Goal: Task Accomplishment & Management: Manage account settings

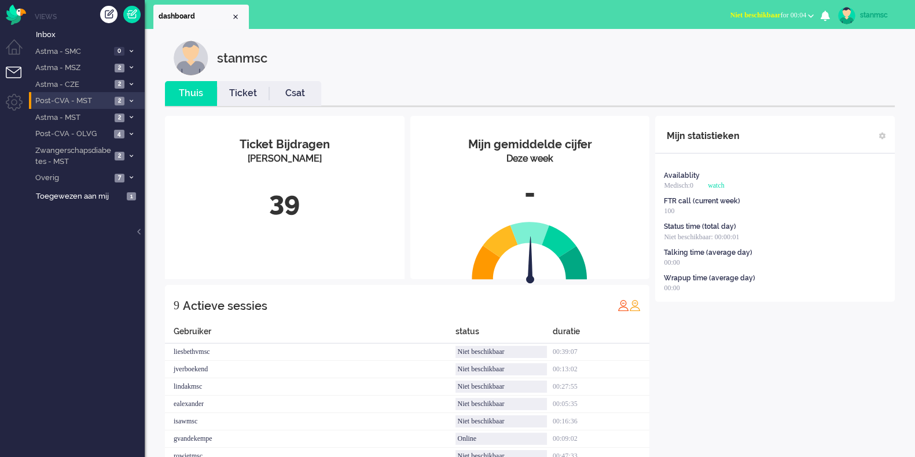
click at [90, 104] on span "Post-CVA - MST" at bounding box center [73, 100] width 78 height 11
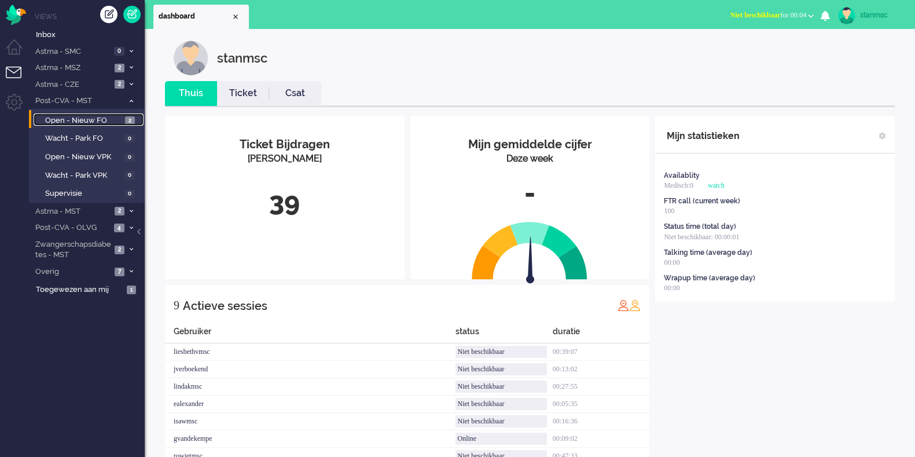
click at [95, 116] on span "Open - Nieuw FO" at bounding box center [83, 120] width 77 height 11
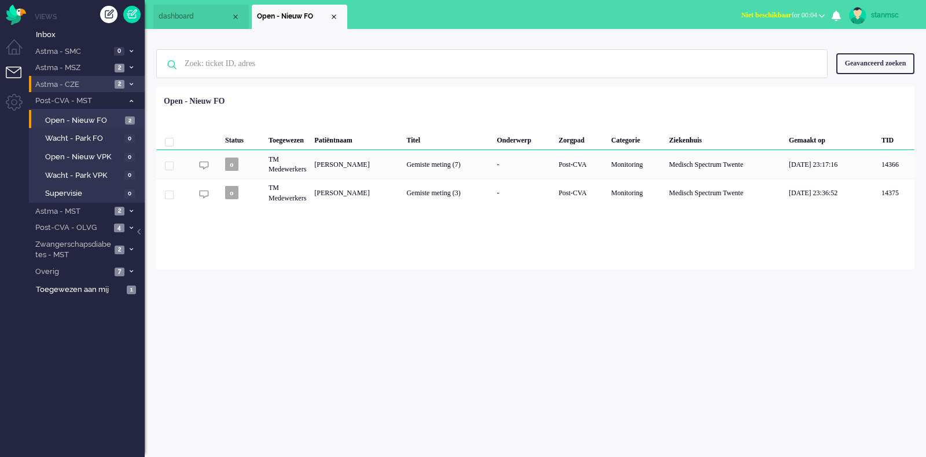
click at [82, 82] on span "Astma - CZE" at bounding box center [73, 84] width 78 height 11
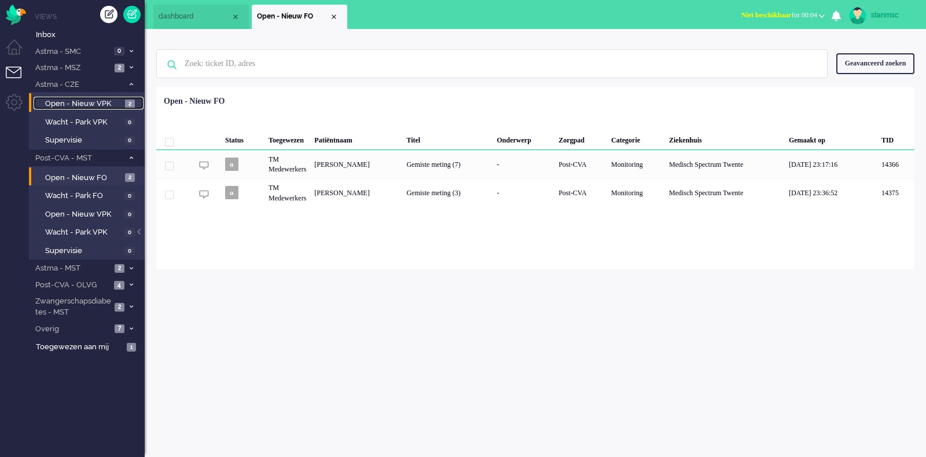
click at [89, 103] on span "Open - Nieuw VPK" at bounding box center [83, 103] width 77 height 11
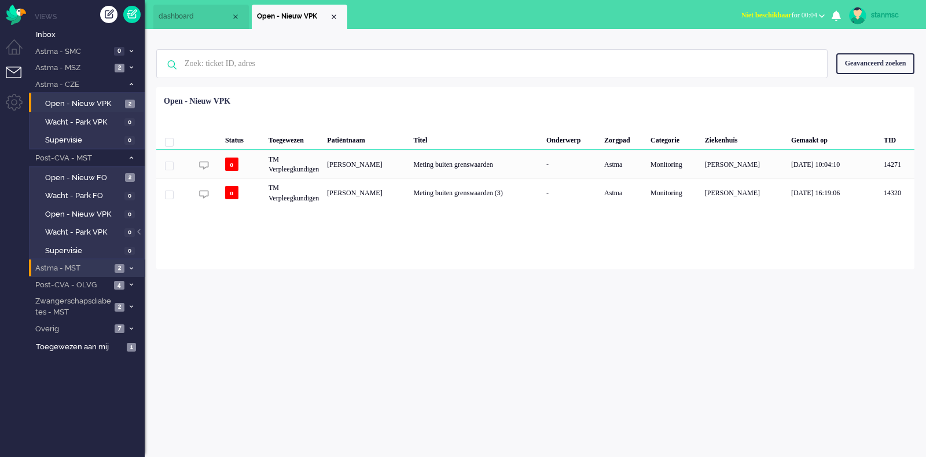
click at [93, 266] on span "Astma - MST" at bounding box center [73, 268] width 78 height 11
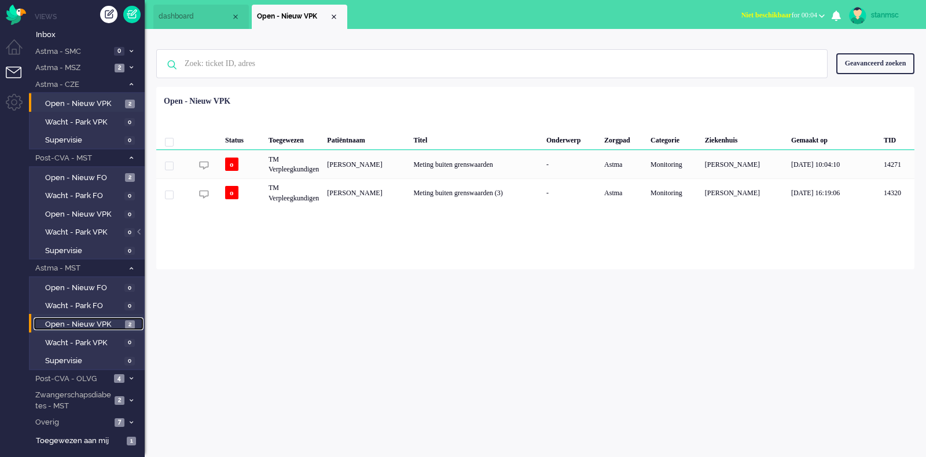
click at [93, 319] on span "Open - Nieuw VPK" at bounding box center [83, 324] width 77 height 11
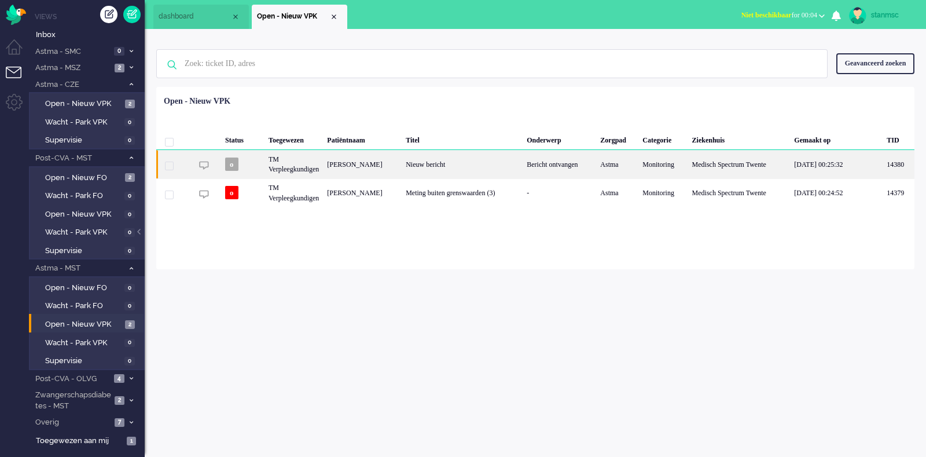
click at [380, 165] on div "Engelina Graepler" at bounding box center [362, 164] width 79 height 28
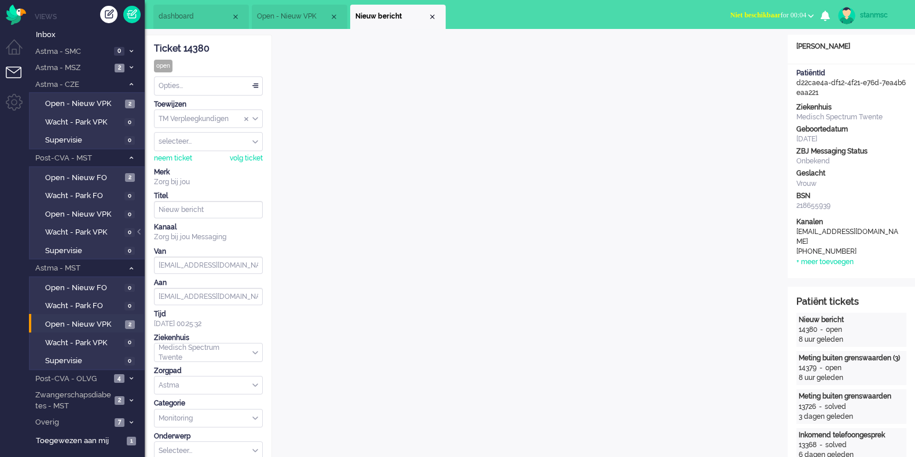
scroll to position [34, 0]
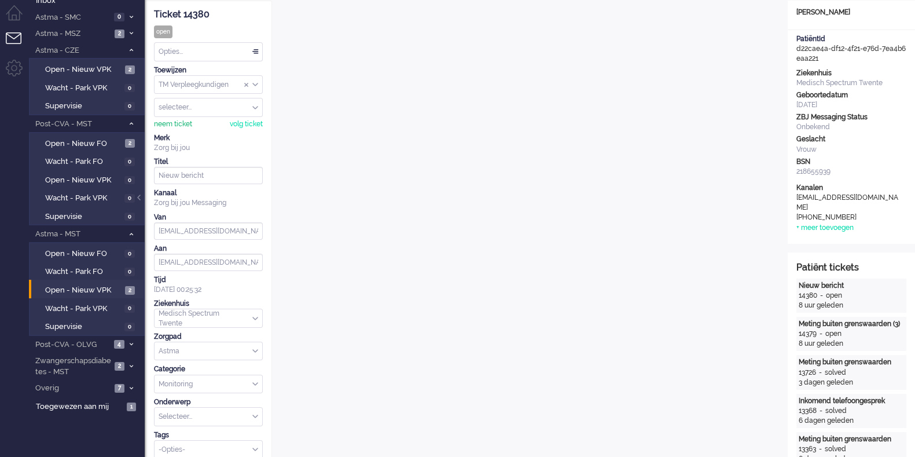
click at [181, 120] on div "neem ticket" at bounding box center [173, 124] width 38 height 10
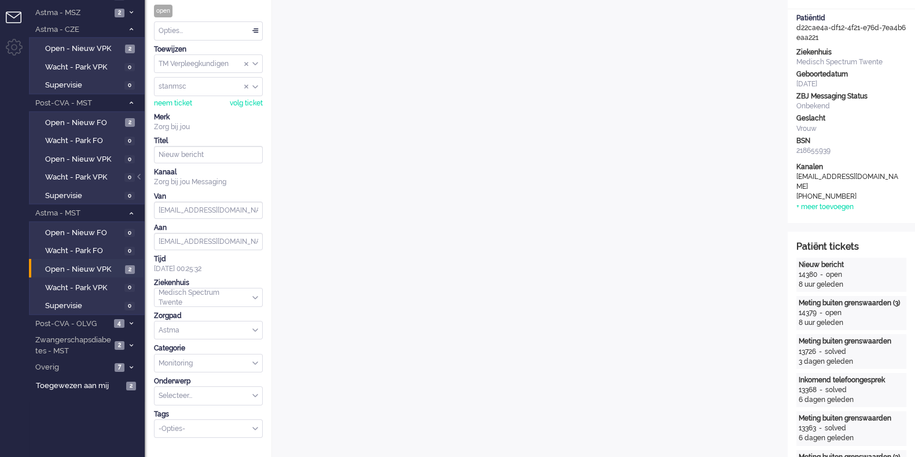
scroll to position [54, 0]
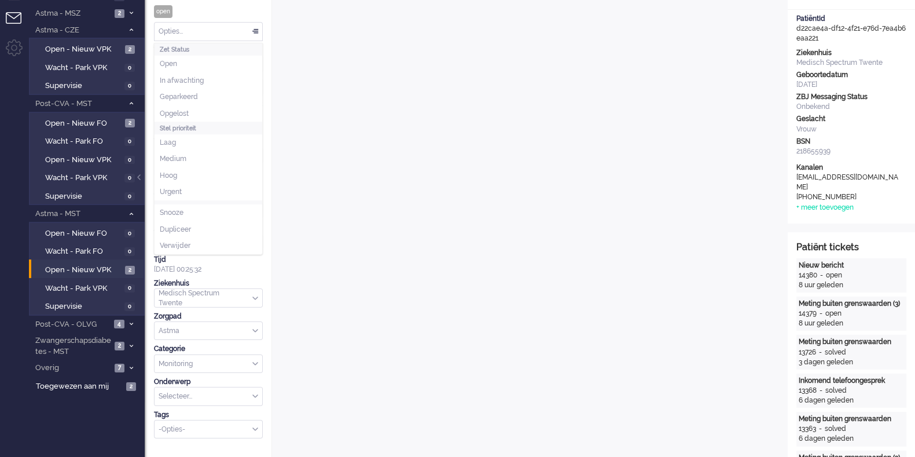
click at [202, 33] on div "Opties..." at bounding box center [208, 32] width 108 height 18
click at [194, 111] on li "Opgelost" at bounding box center [208, 113] width 108 height 17
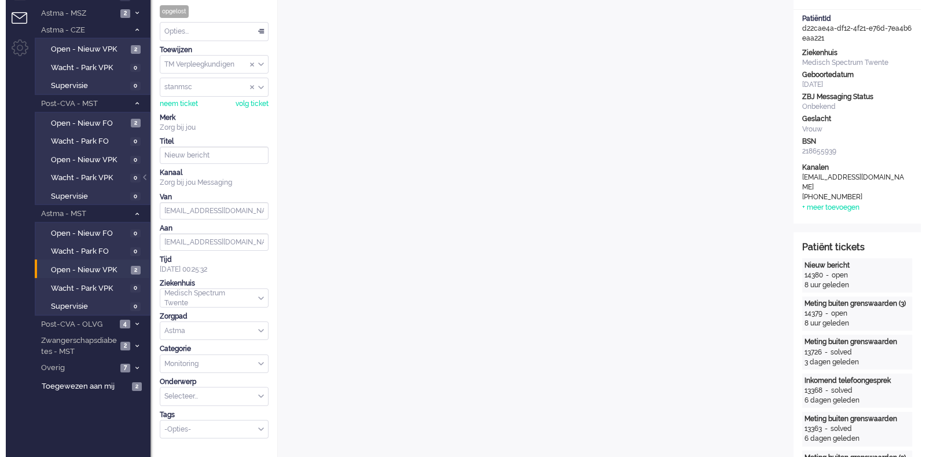
scroll to position [0, 0]
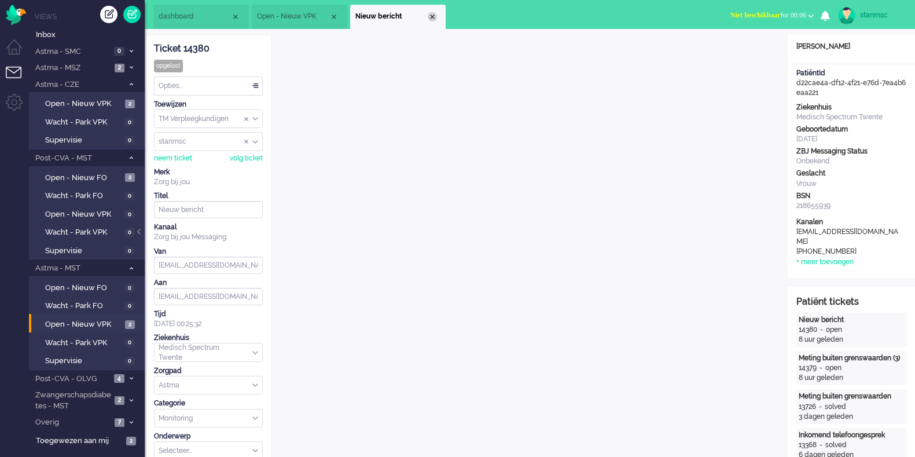
click at [431, 17] on div "Close tab" at bounding box center [432, 16] width 9 height 9
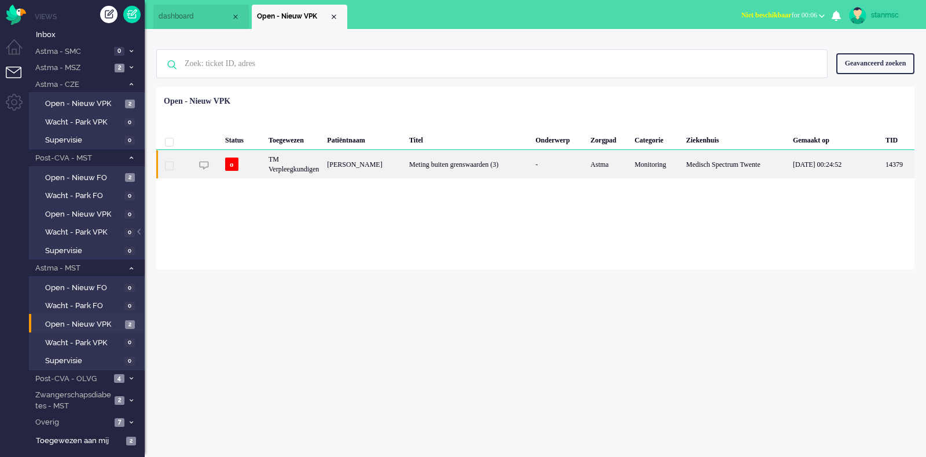
click at [307, 165] on div "TM Verpleegkundigen" at bounding box center [293, 164] width 58 height 28
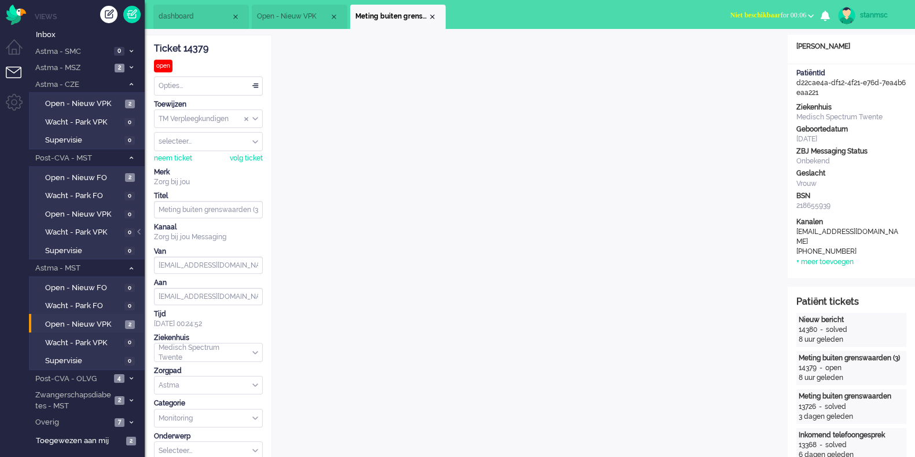
scroll to position [34, 0]
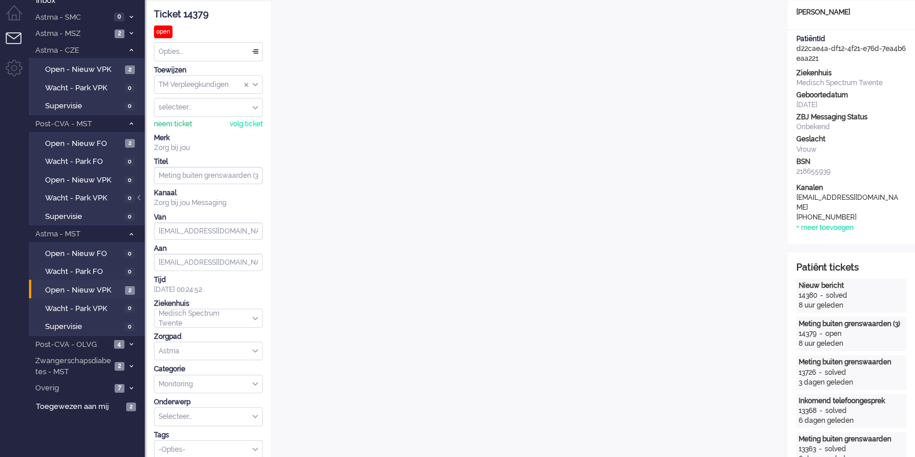
click at [182, 126] on div "neem ticket" at bounding box center [173, 124] width 38 height 10
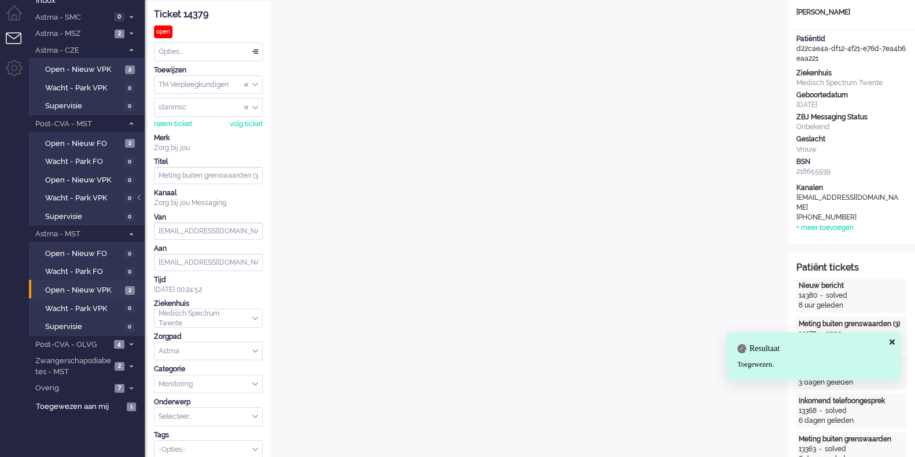
click at [219, 47] on div "Opties..." at bounding box center [208, 52] width 108 height 18
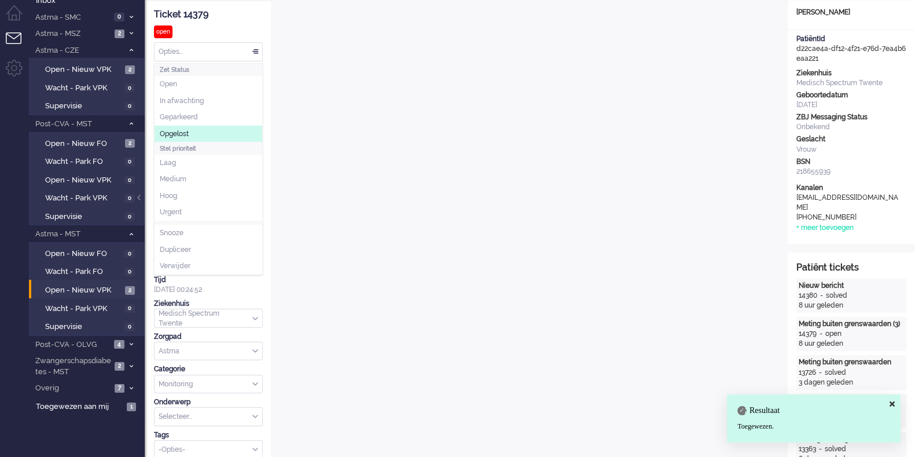
click at [189, 135] on li "Opgelost" at bounding box center [208, 134] width 108 height 17
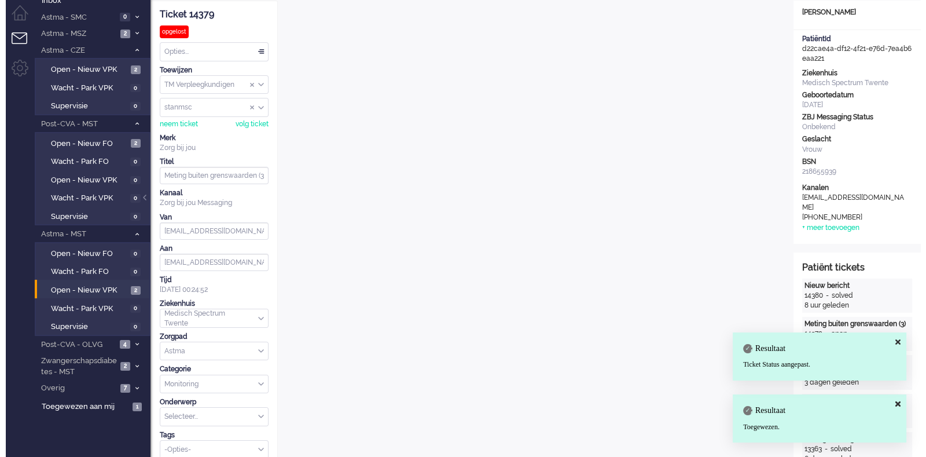
scroll to position [0, 0]
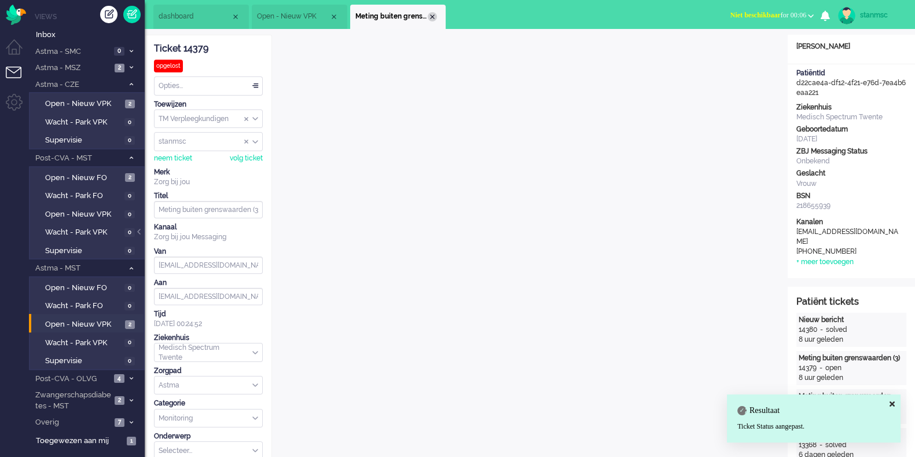
click at [435, 18] on div "Close tab" at bounding box center [432, 16] width 9 height 9
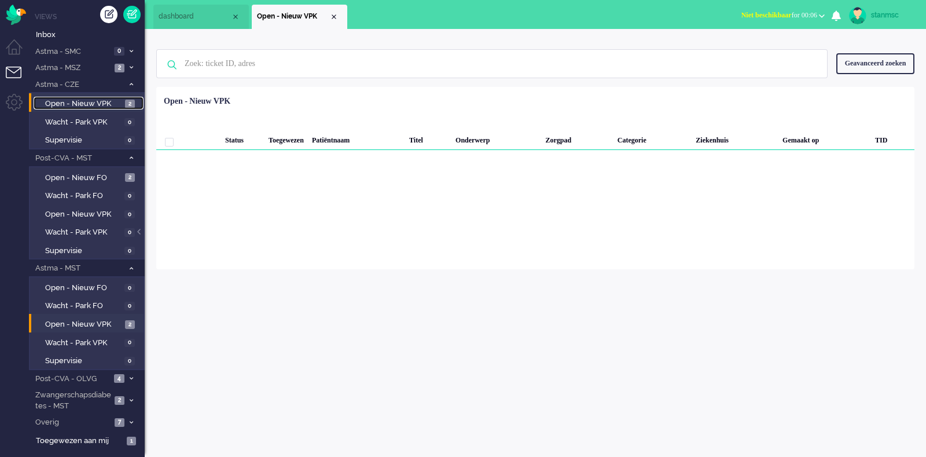
click at [87, 103] on span "Open - Nieuw VPK" at bounding box center [83, 103] width 77 height 11
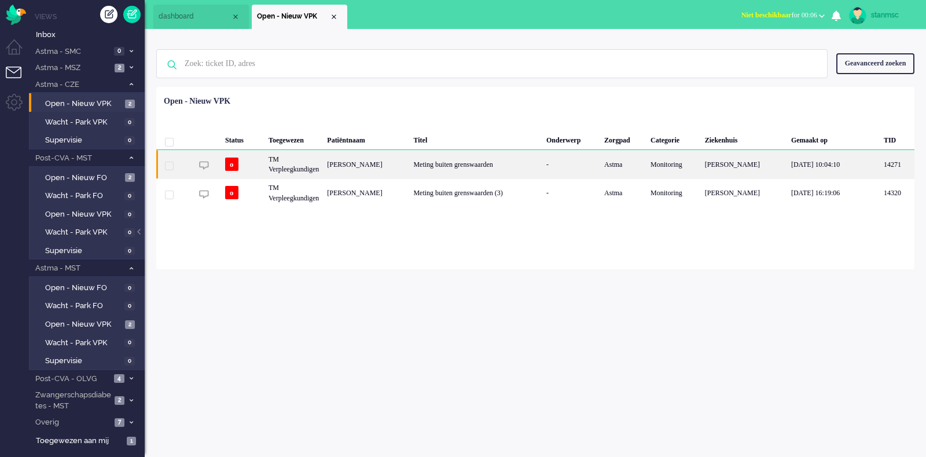
click at [294, 171] on div "TM Verpleegkundigen" at bounding box center [293, 164] width 58 height 28
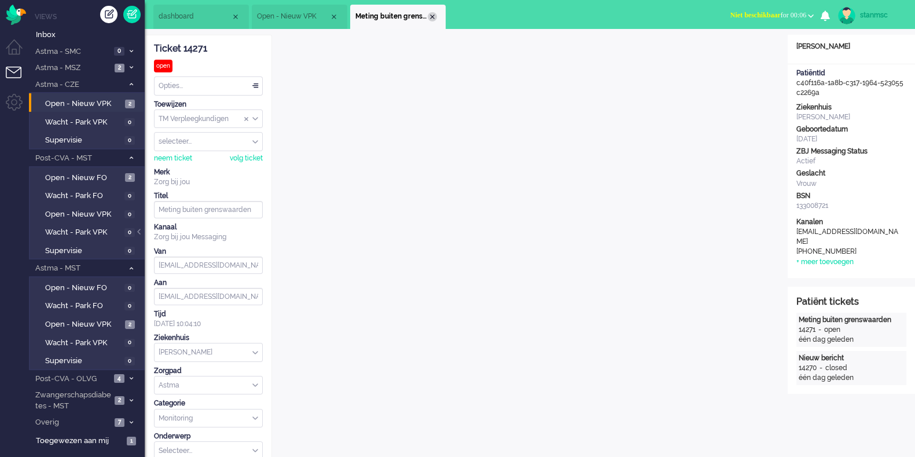
click at [432, 17] on div "Close tab" at bounding box center [432, 16] width 9 height 9
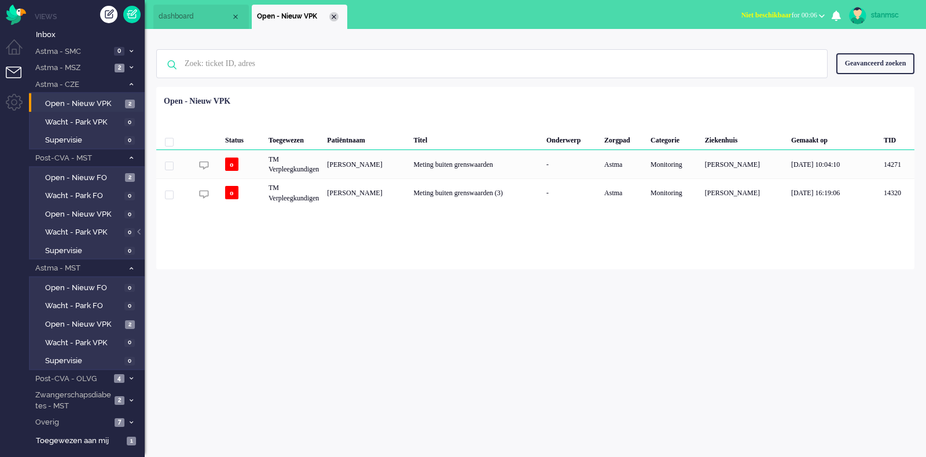
click at [337, 16] on div "Close tab" at bounding box center [333, 16] width 9 height 9
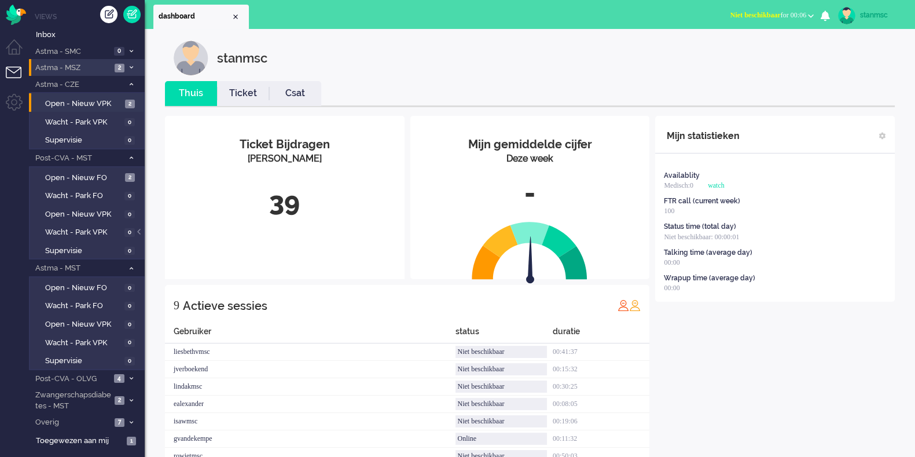
click at [72, 62] on span "Astma - MSZ" at bounding box center [73, 67] width 78 height 11
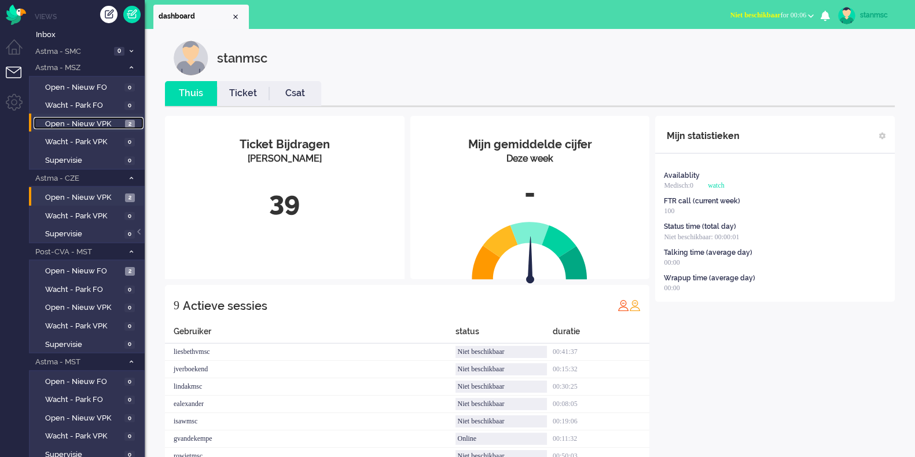
click at [79, 119] on span "Open - Nieuw VPK" at bounding box center [83, 124] width 77 height 11
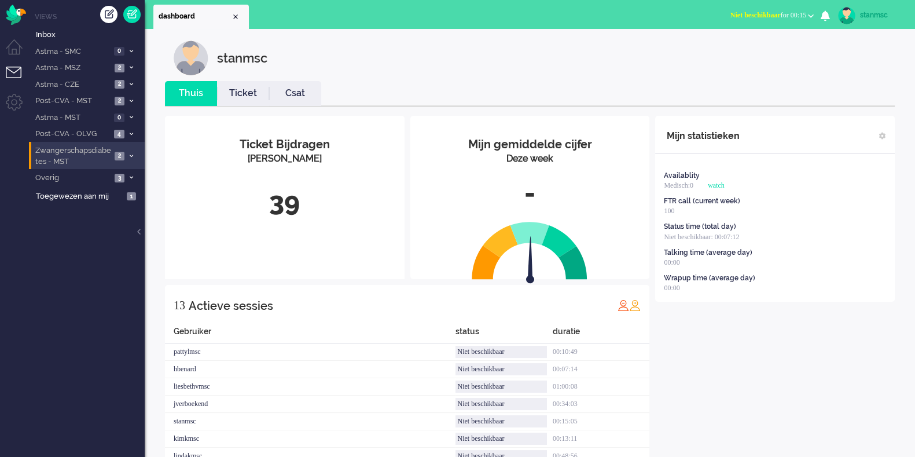
click at [76, 153] on span "Zwangerschapsdiabetes - MST" at bounding box center [73, 155] width 78 height 21
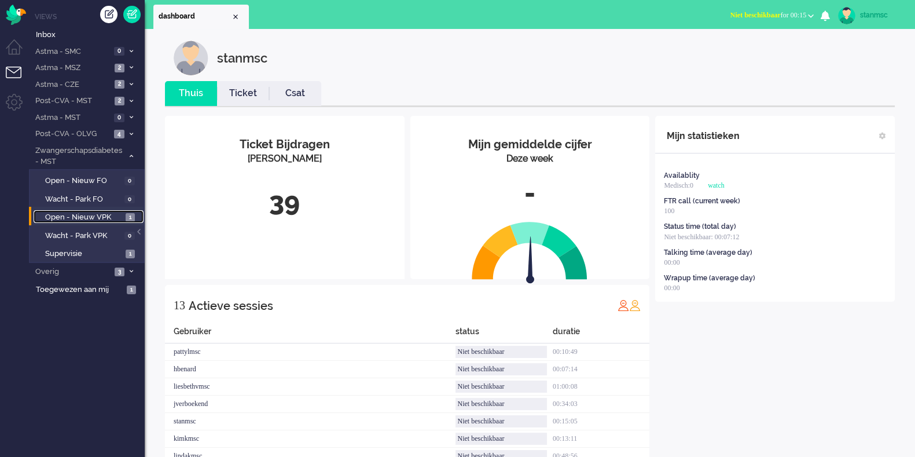
click at [94, 217] on span "Open - Nieuw VPK" at bounding box center [84, 217] width 78 height 11
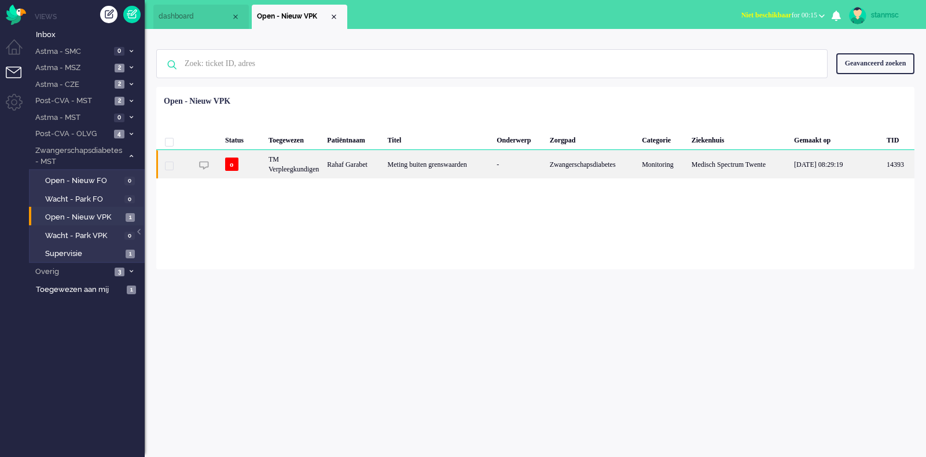
click at [323, 158] on div "TM Verpleegkundigen" at bounding box center [293, 164] width 58 height 28
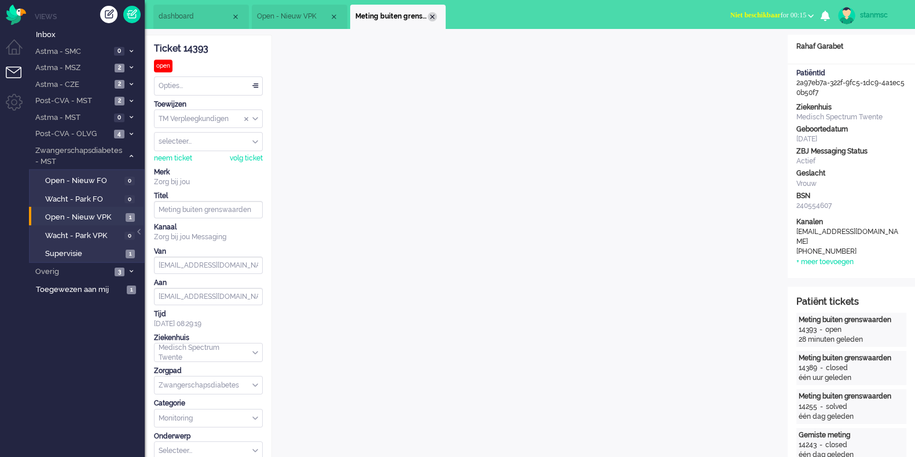
click at [435, 19] on div "Close tab" at bounding box center [432, 16] width 9 height 9
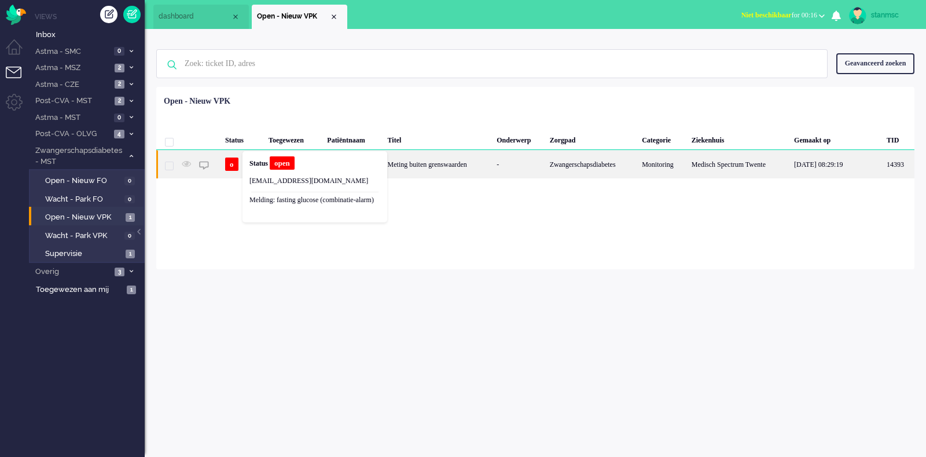
click at [246, 167] on body "Thuis Dashboard [GEOGRAPHIC_DATA] Volgen [GEOGRAPHIC_DATA] release_2.1.2 Views …" at bounding box center [463, 228] width 926 height 457
click at [217, 161] on div "14393" at bounding box center [206, 164] width 29 height 28
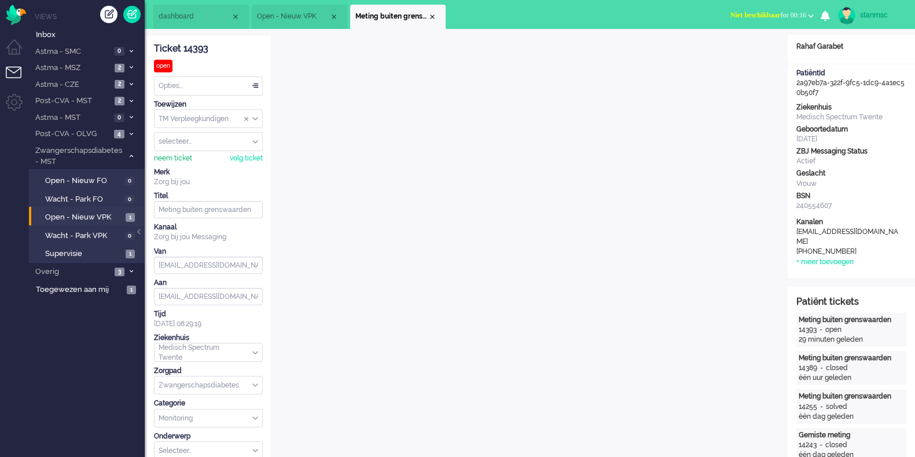
click at [186, 157] on div "neem ticket" at bounding box center [173, 158] width 38 height 10
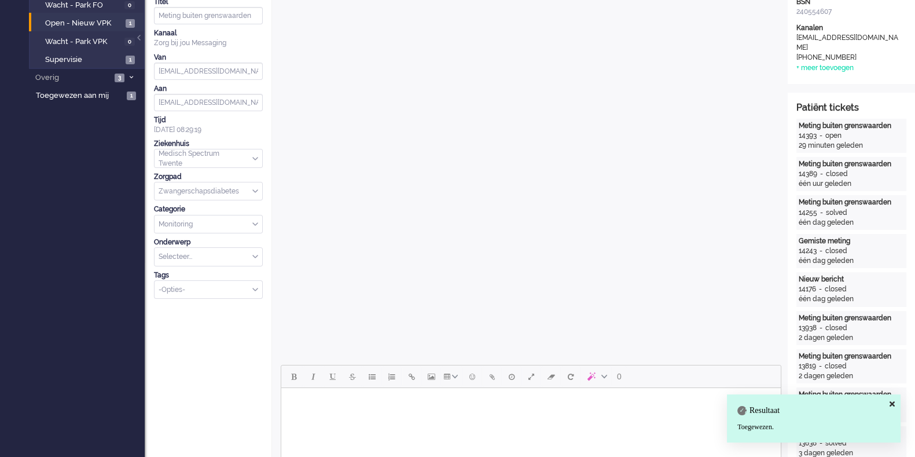
scroll to position [194, 0]
click at [260, 284] on div "-Opties-" at bounding box center [208, 289] width 108 height 18
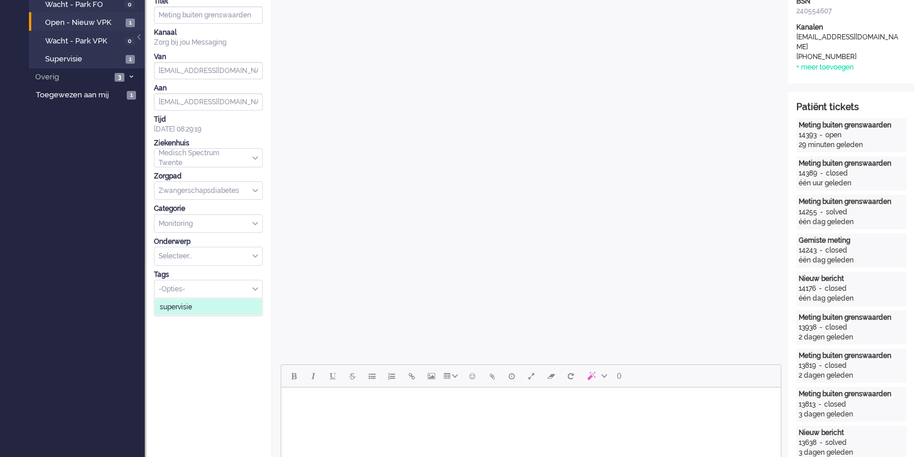
click at [214, 308] on li "supervisie" at bounding box center [208, 306] width 108 height 17
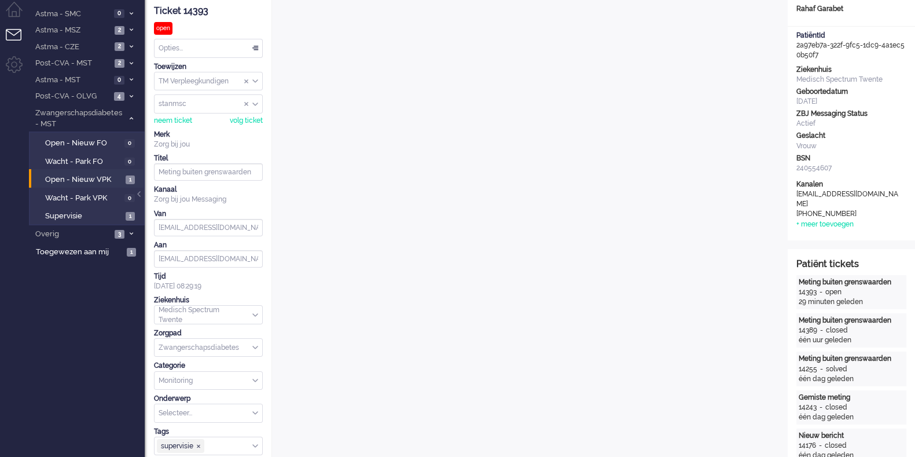
scroll to position [0, 0]
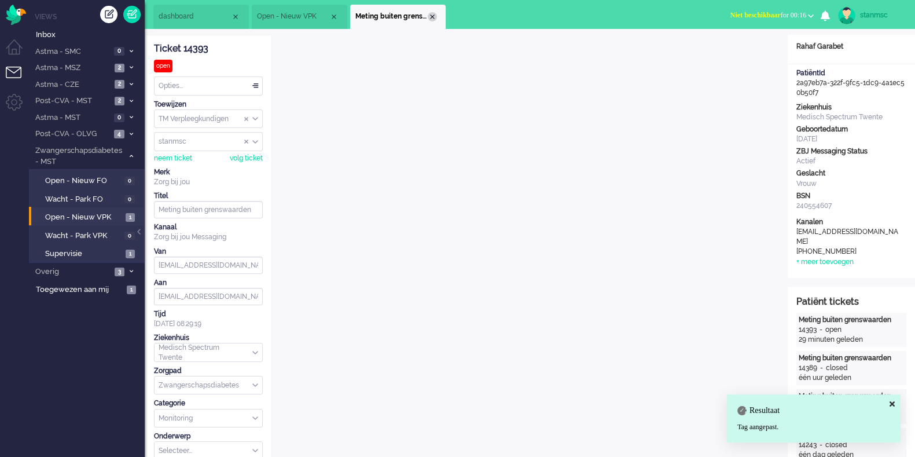
click at [434, 17] on div "Close tab" at bounding box center [432, 16] width 9 height 9
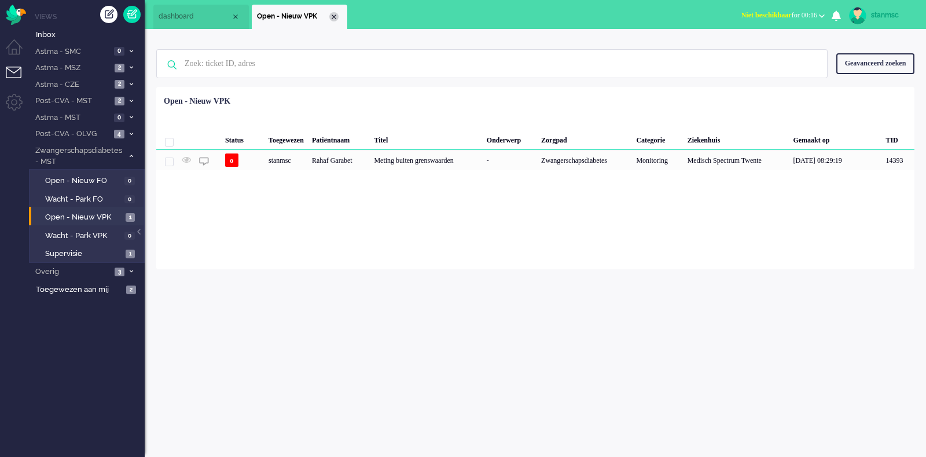
click at [336, 16] on div "Close tab" at bounding box center [333, 16] width 9 height 9
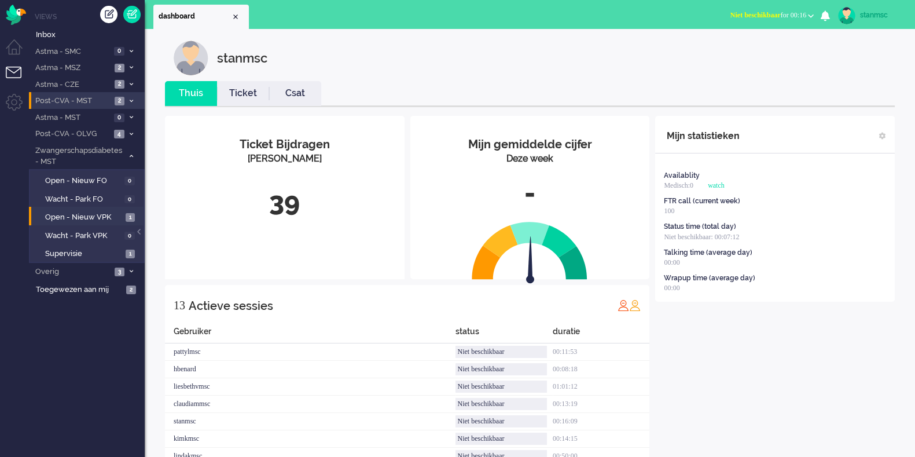
click at [87, 97] on span "Post-CVA - MST" at bounding box center [73, 100] width 78 height 11
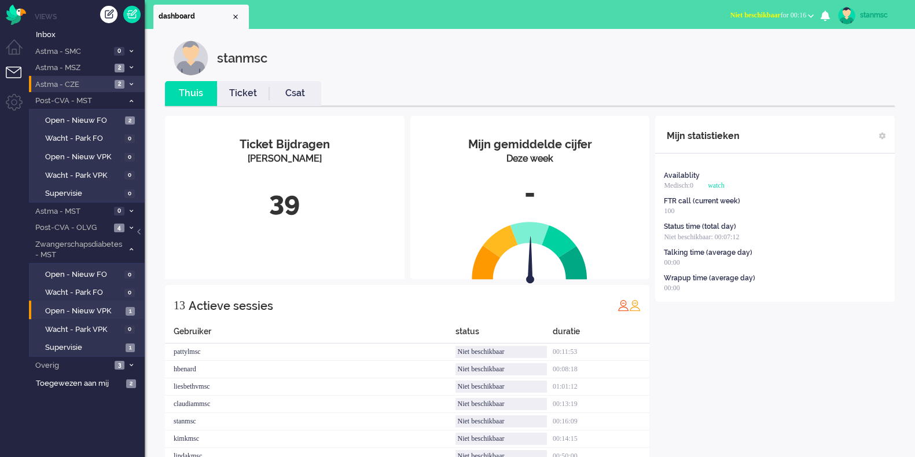
click at [93, 81] on span "Astma - CZE" at bounding box center [73, 84] width 78 height 11
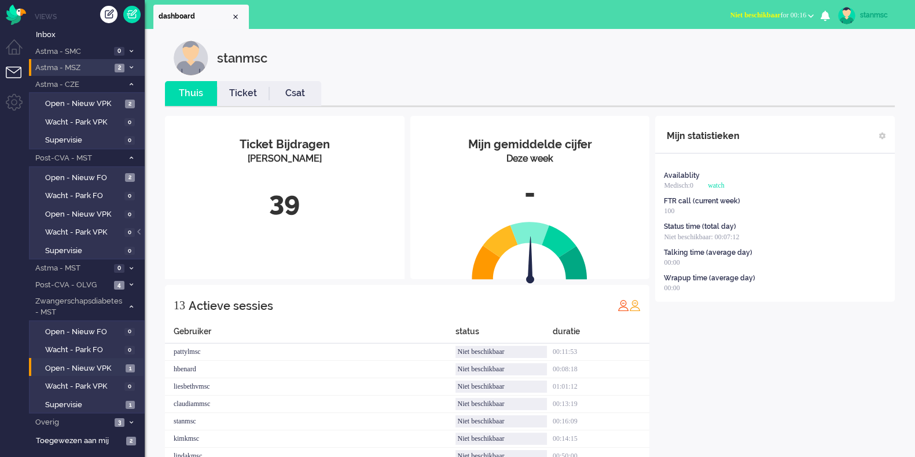
click at [78, 71] on span "Astma - MSZ" at bounding box center [73, 67] width 78 height 11
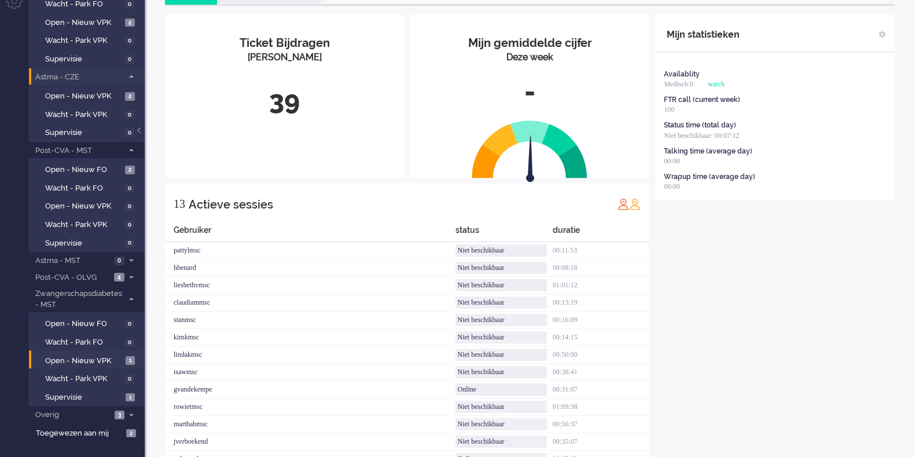
scroll to position [143, 0]
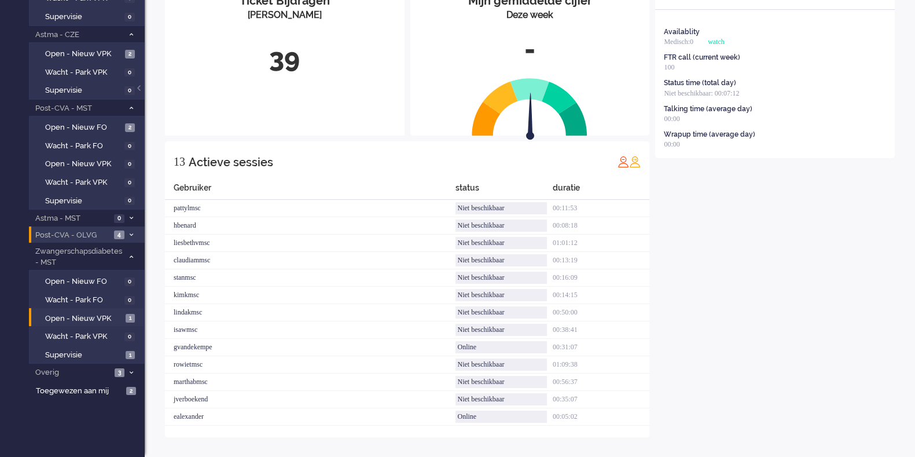
click at [89, 230] on span "Post-CVA - OLVG" at bounding box center [72, 235] width 77 height 11
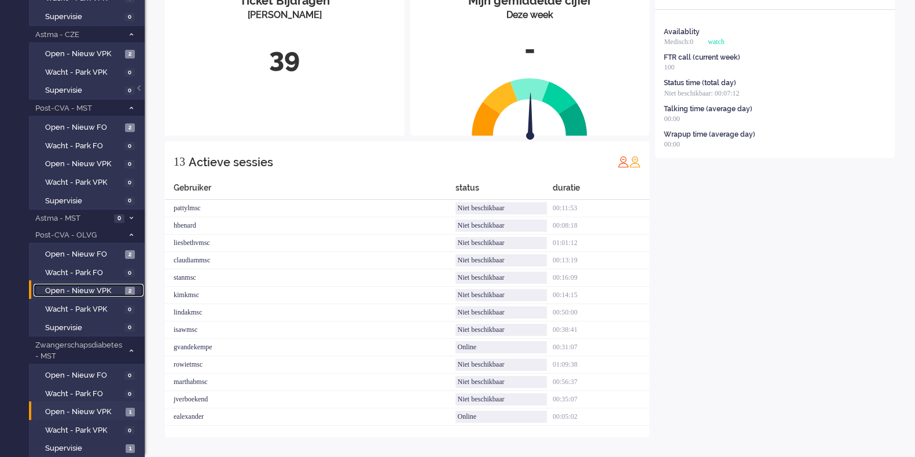
click at [88, 292] on span "Open - Nieuw VPK" at bounding box center [83, 290] width 77 height 11
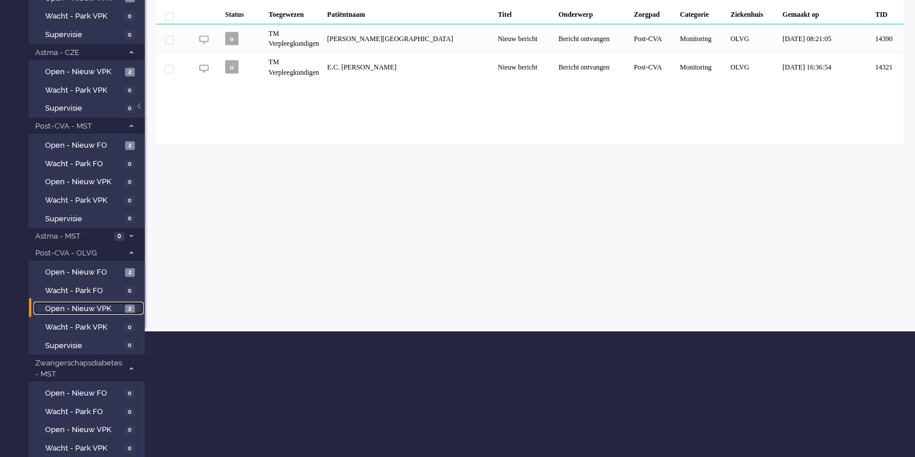
scroll to position [176, 0]
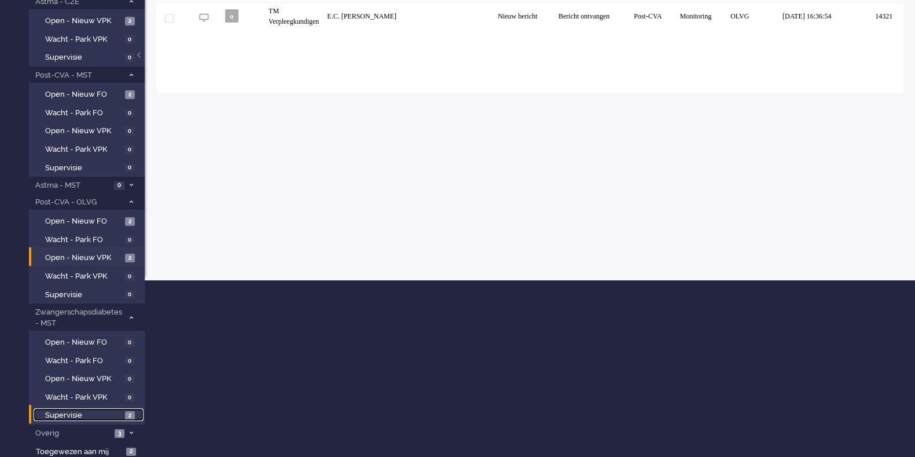
click at [86, 414] on span "Supervisie" at bounding box center [83, 415] width 77 height 11
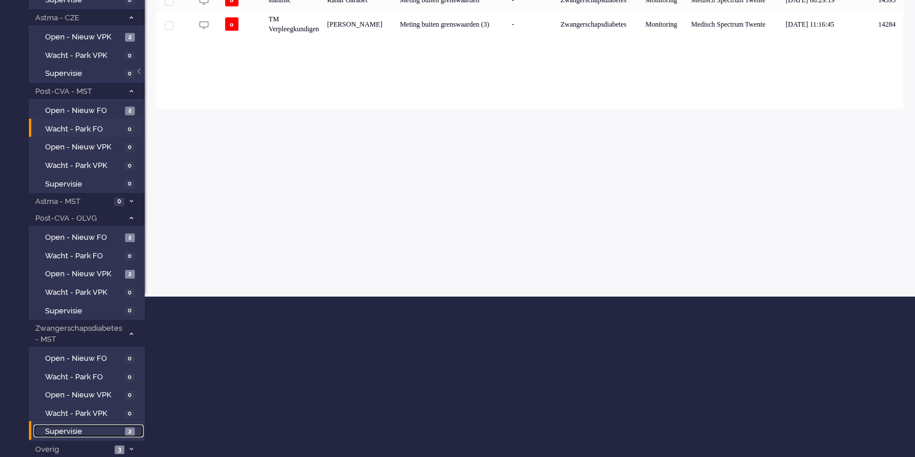
scroll to position [176, 0]
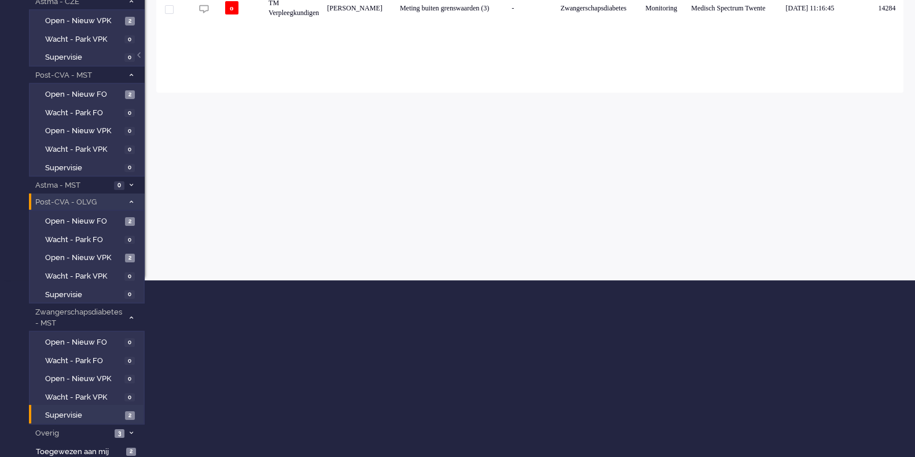
click at [94, 199] on span "Post-CVA - OLVG" at bounding box center [79, 202] width 90 height 11
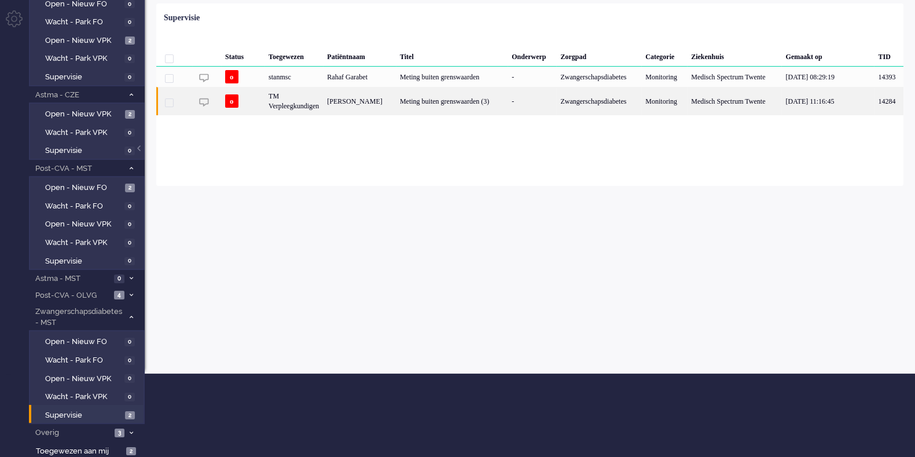
scroll to position [0, 0]
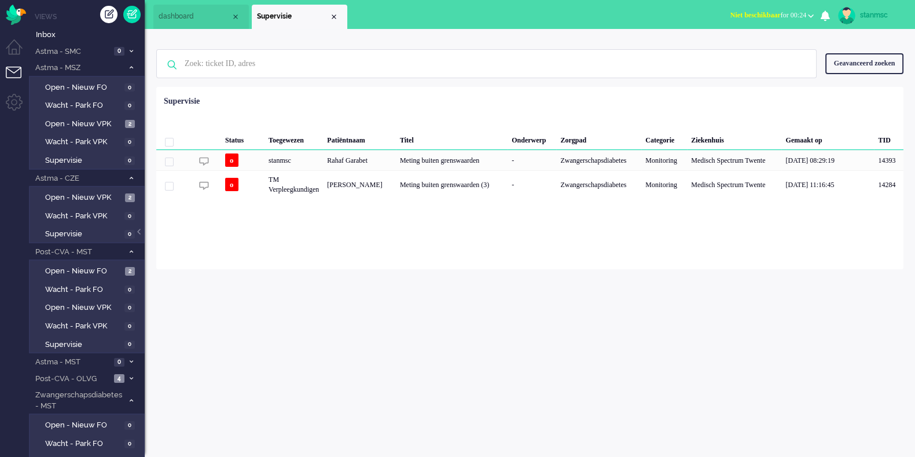
click at [772, 17] on span "Niet beschikbaar for 00:24" at bounding box center [768, 15] width 76 height 8
click at [752, 47] on label "Online" at bounding box center [765, 52] width 91 height 10
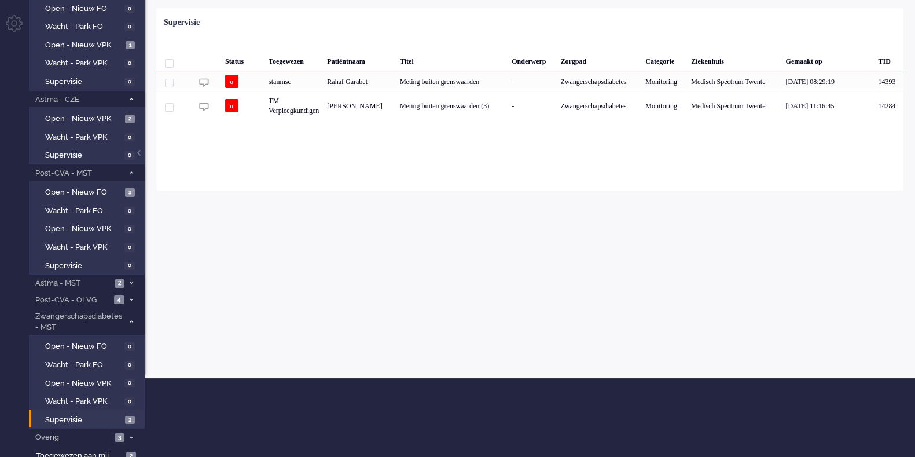
scroll to position [83, 0]
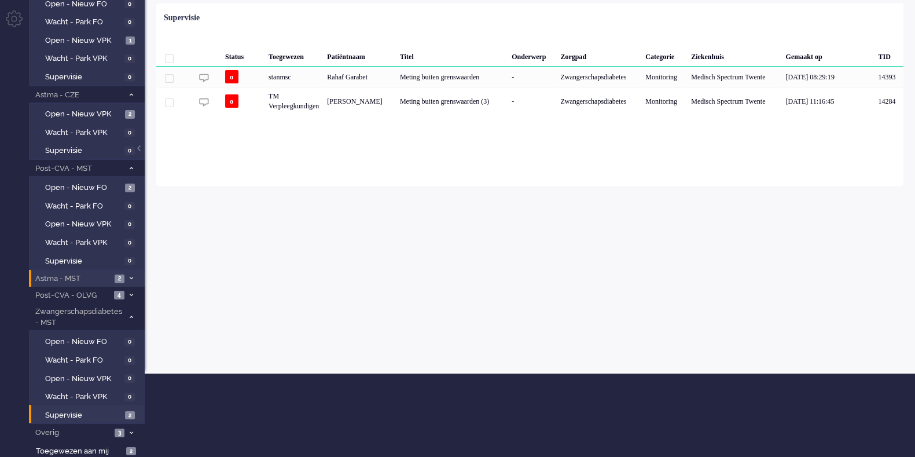
click at [77, 276] on span "Astma - MST" at bounding box center [73, 278] width 78 height 11
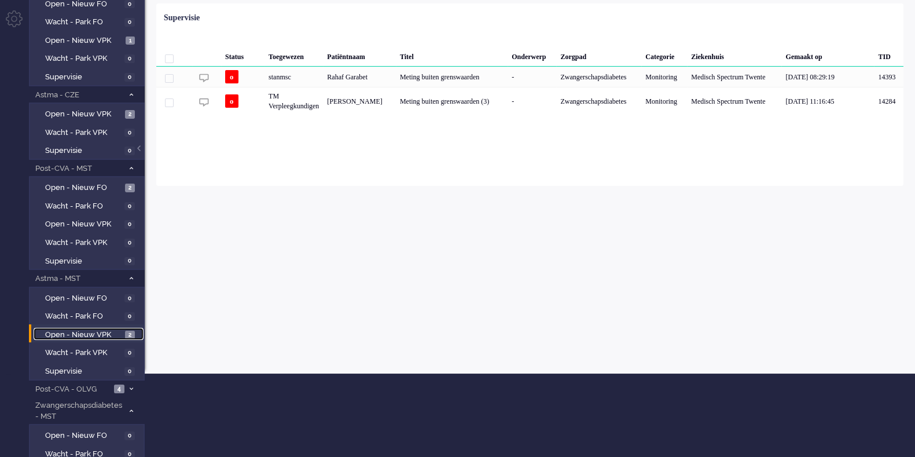
click at [87, 330] on span "Open - Nieuw VPK" at bounding box center [83, 334] width 77 height 11
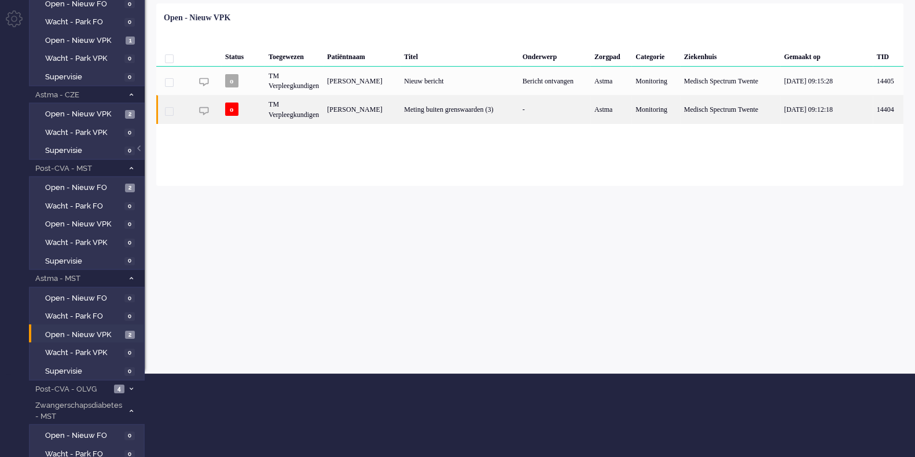
click at [323, 109] on div "TM Verpleegkundigen" at bounding box center [293, 109] width 58 height 28
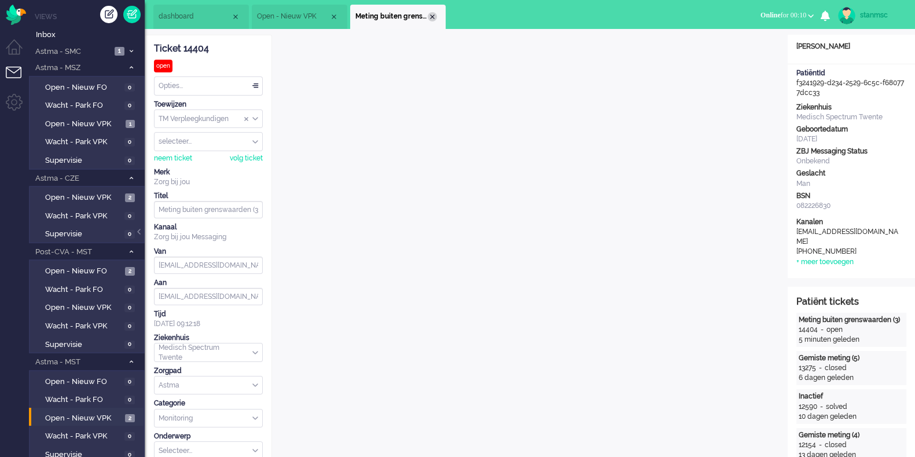
click at [433, 16] on div "Close tab" at bounding box center [432, 16] width 9 height 9
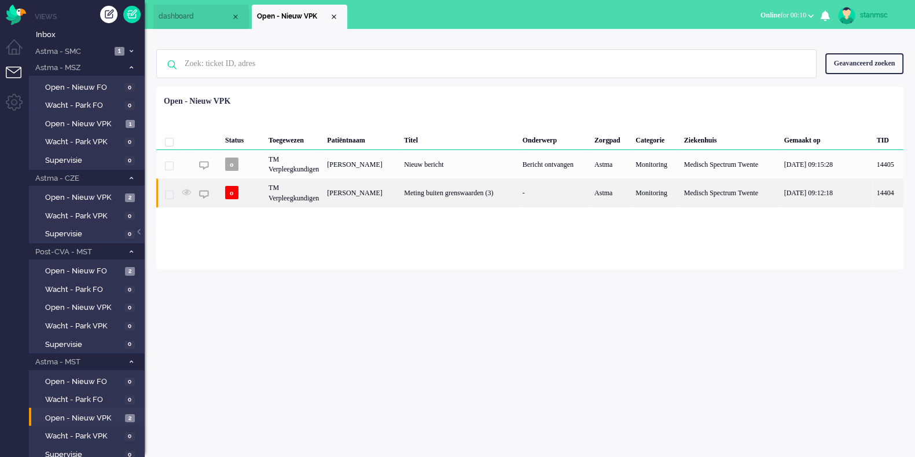
click at [293, 179] on div "TM Verpleegkundigen" at bounding box center [293, 192] width 58 height 28
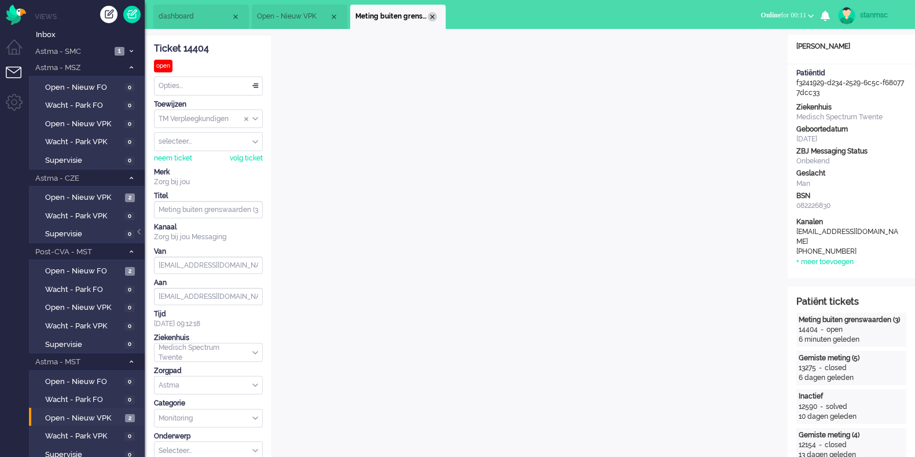
click at [432, 17] on div "Close tab" at bounding box center [432, 16] width 9 height 9
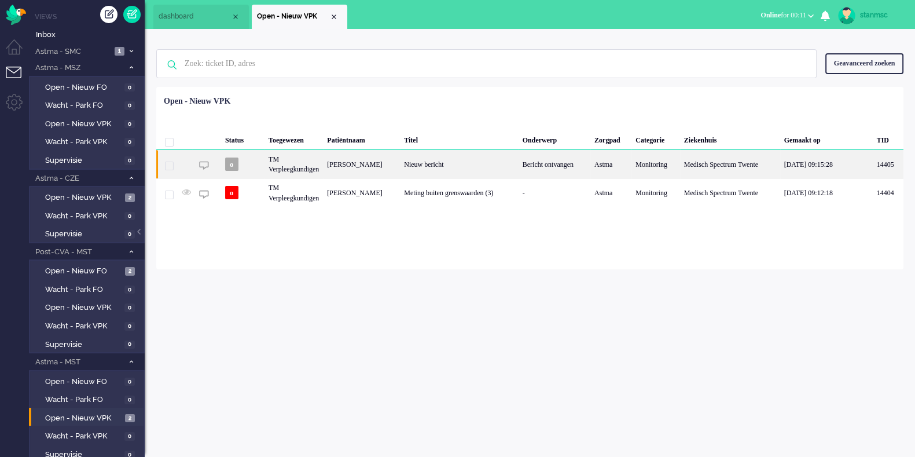
click at [323, 168] on div "TM Verpleegkundigen" at bounding box center [293, 164] width 58 height 28
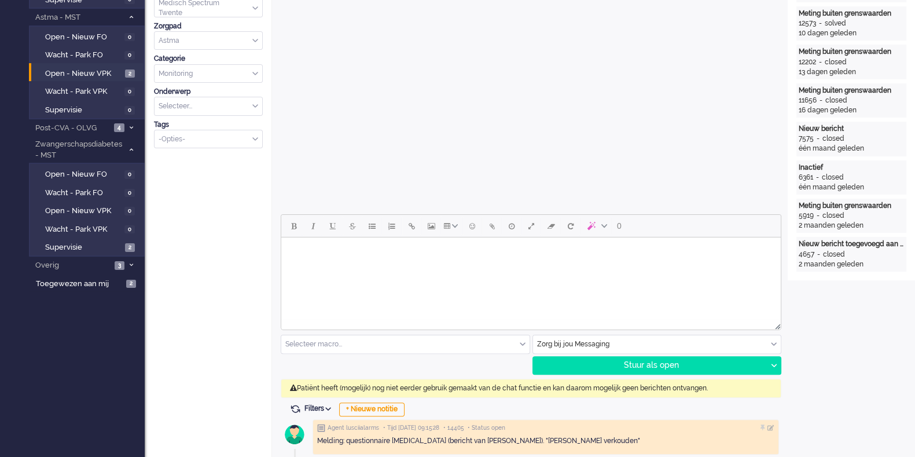
scroll to position [98, 0]
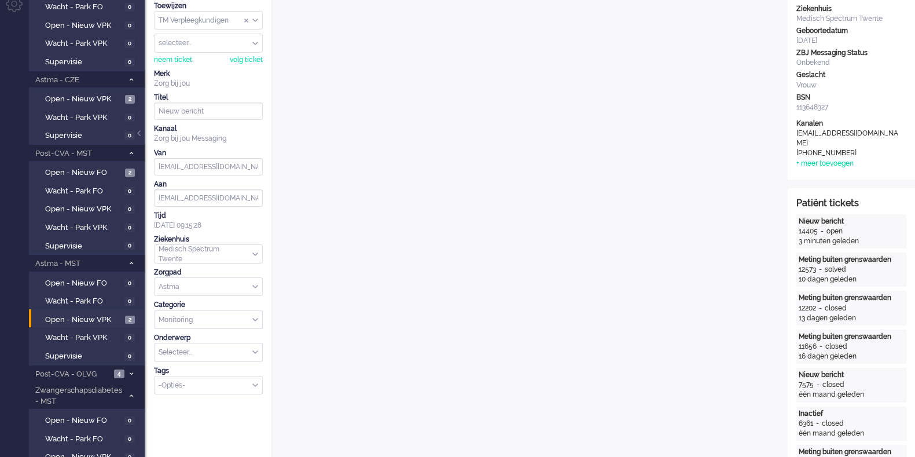
click at [175, 53] on div "neem ticket volg ticket" at bounding box center [208, 59] width 109 height 12
click at [178, 62] on div "neem ticket" at bounding box center [173, 60] width 38 height 10
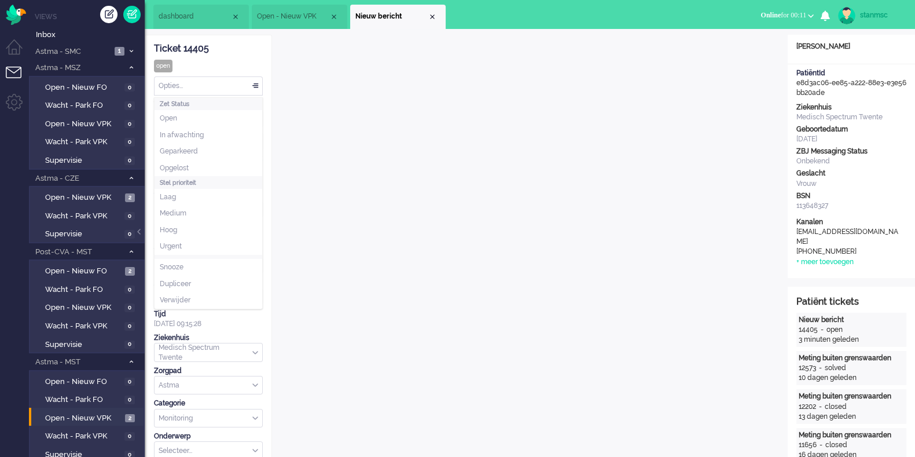
click at [200, 90] on div "Opties..." at bounding box center [208, 86] width 108 height 18
click at [198, 166] on li "Opgelost" at bounding box center [208, 168] width 108 height 17
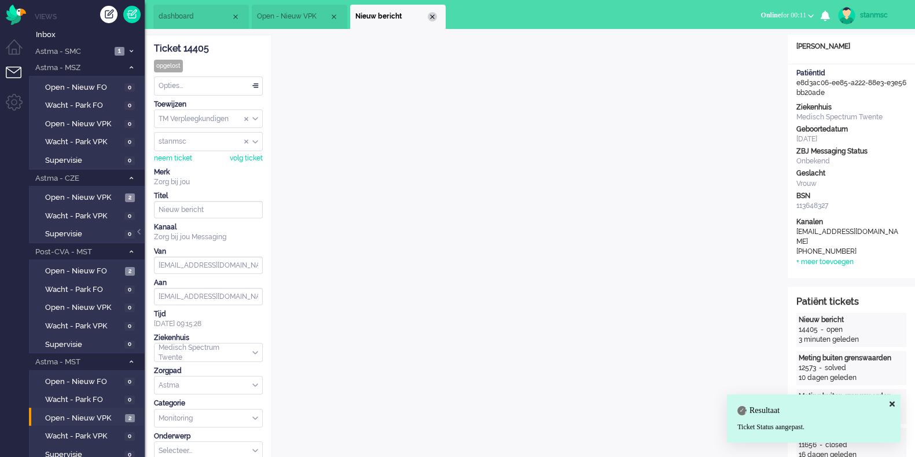
click at [429, 19] on div "Close tab" at bounding box center [432, 16] width 9 height 9
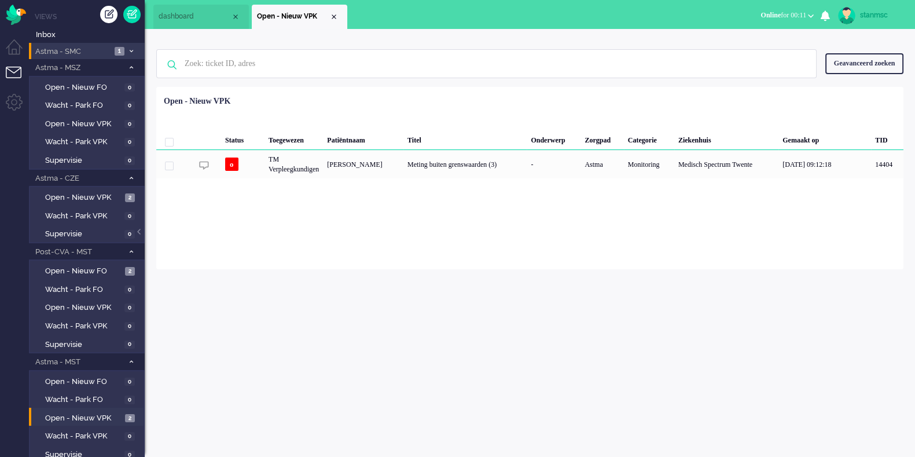
click at [87, 50] on span "Astma - SMC" at bounding box center [73, 51] width 78 height 11
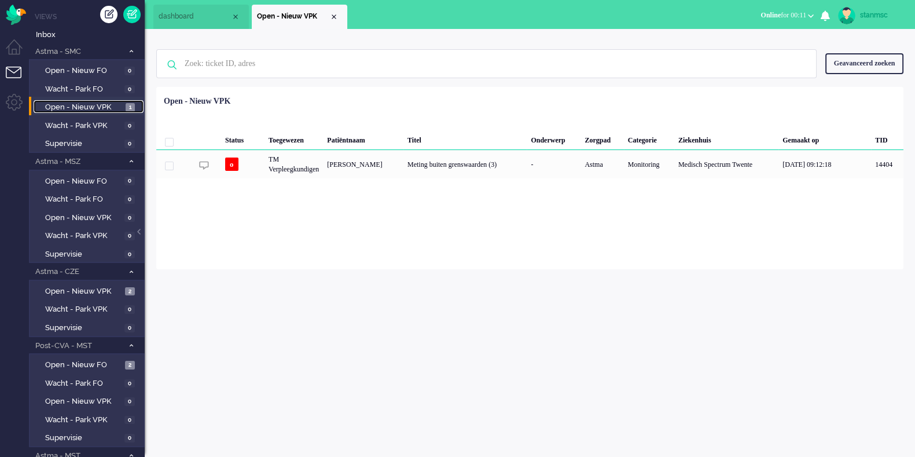
click at [95, 105] on span "Open - Nieuw VPK" at bounding box center [84, 107] width 78 height 11
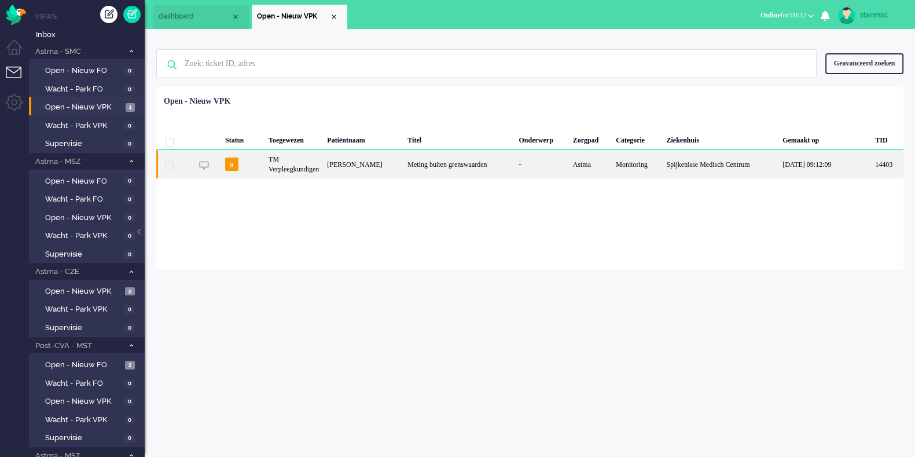
click at [323, 168] on div "TM Verpleegkundigen" at bounding box center [293, 164] width 58 height 28
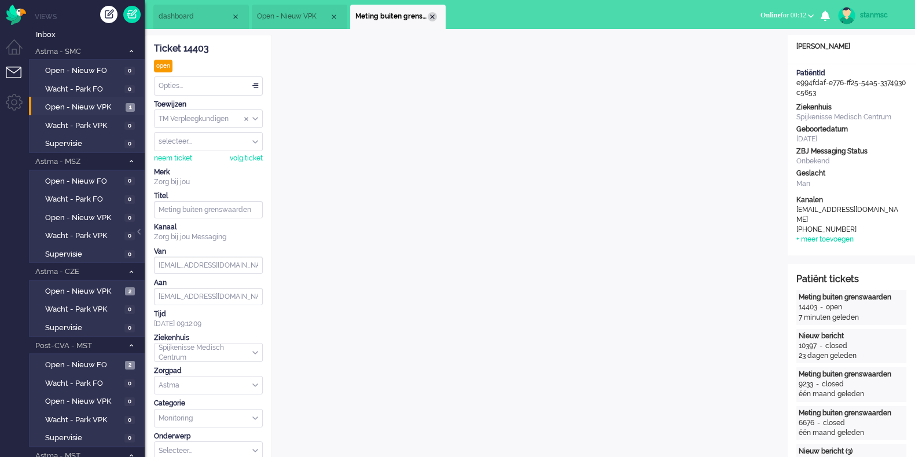
click at [432, 16] on div "Close tab" at bounding box center [432, 16] width 9 height 9
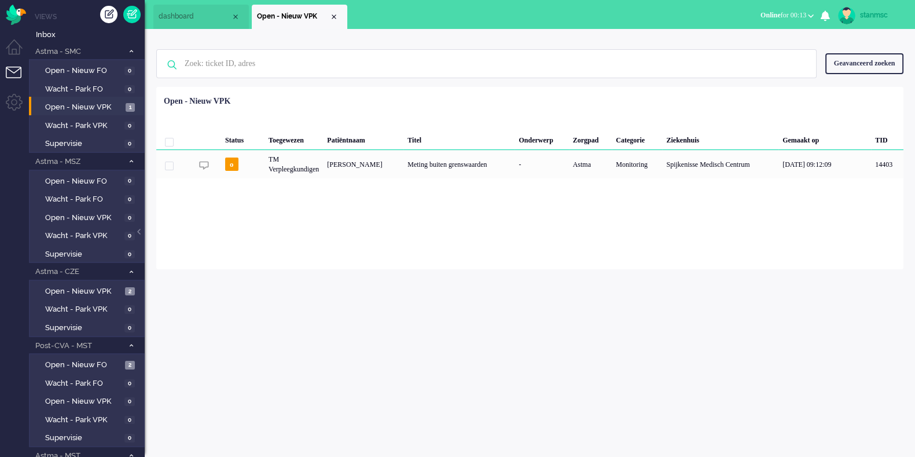
click at [787, 12] on span "Online for 00:13" at bounding box center [783, 15] width 46 height 8
click at [767, 39] on label "Niet beschikbaar" at bounding box center [765, 39] width 91 height 10
click at [875, 7] on link "stanmsc" at bounding box center [869, 15] width 68 height 17
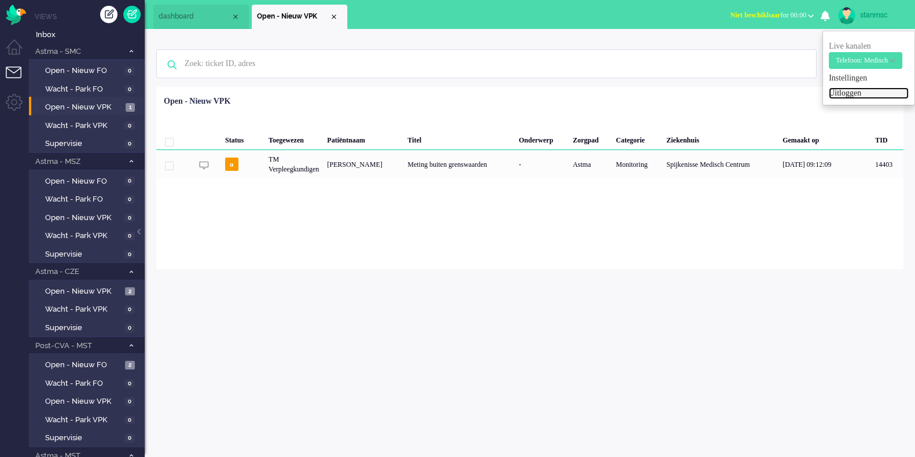
click at [851, 89] on link "Uitloggen" at bounding box center [869, 93] width 80 height 12
